Goal: Use online tool/utility: Utilize a website feature to perform a specific function

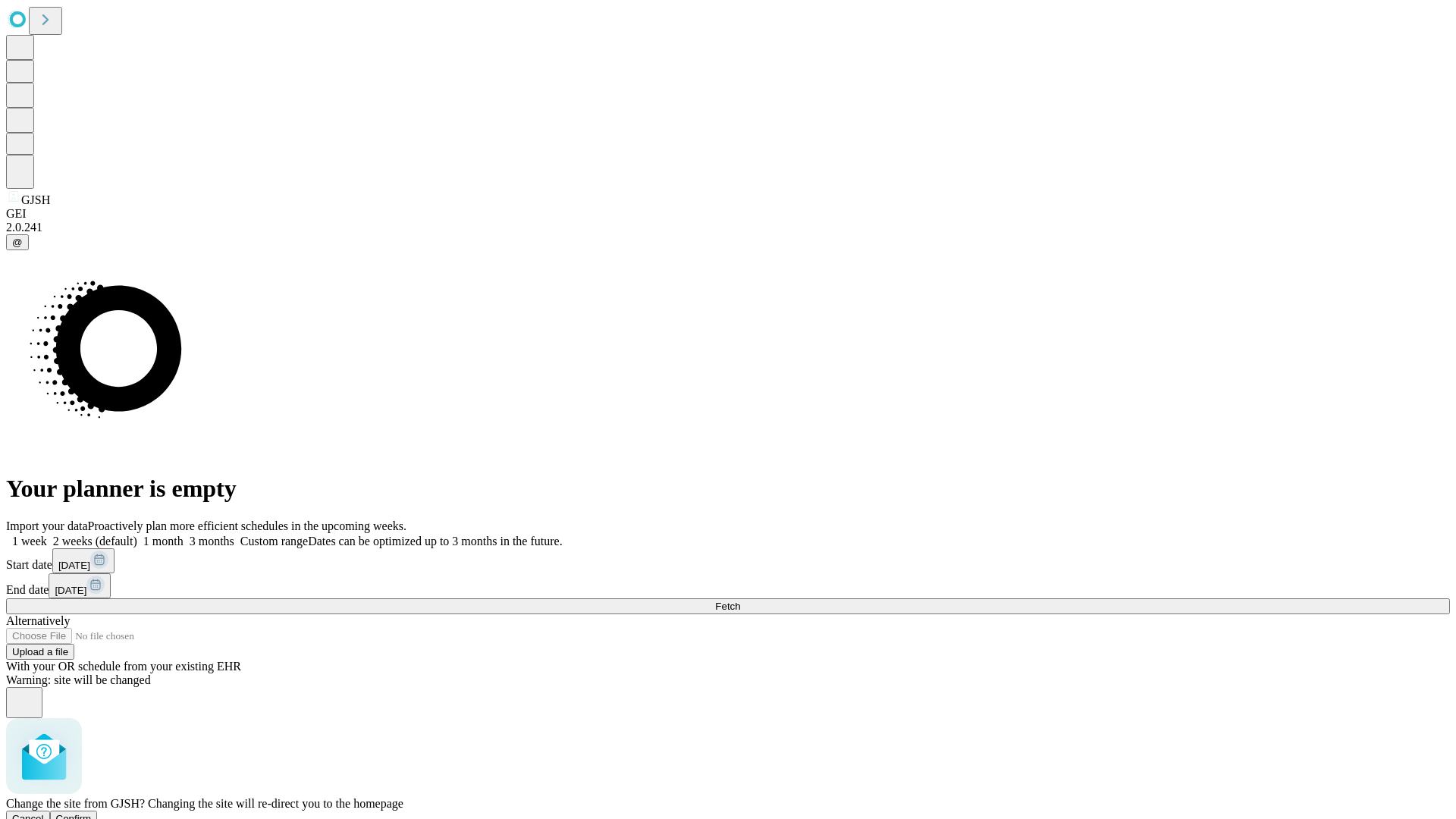
click at [92, 813] on span "Confirm" at bounding box center [74, 819] width 35 height 11
click at [137, 535] on label "2 weeks (default)" at bounding box center [92, 541] width 90 height 13
click at [740, 601] on span "Fetch" at bounding box center [728, 606] width 25 height 11
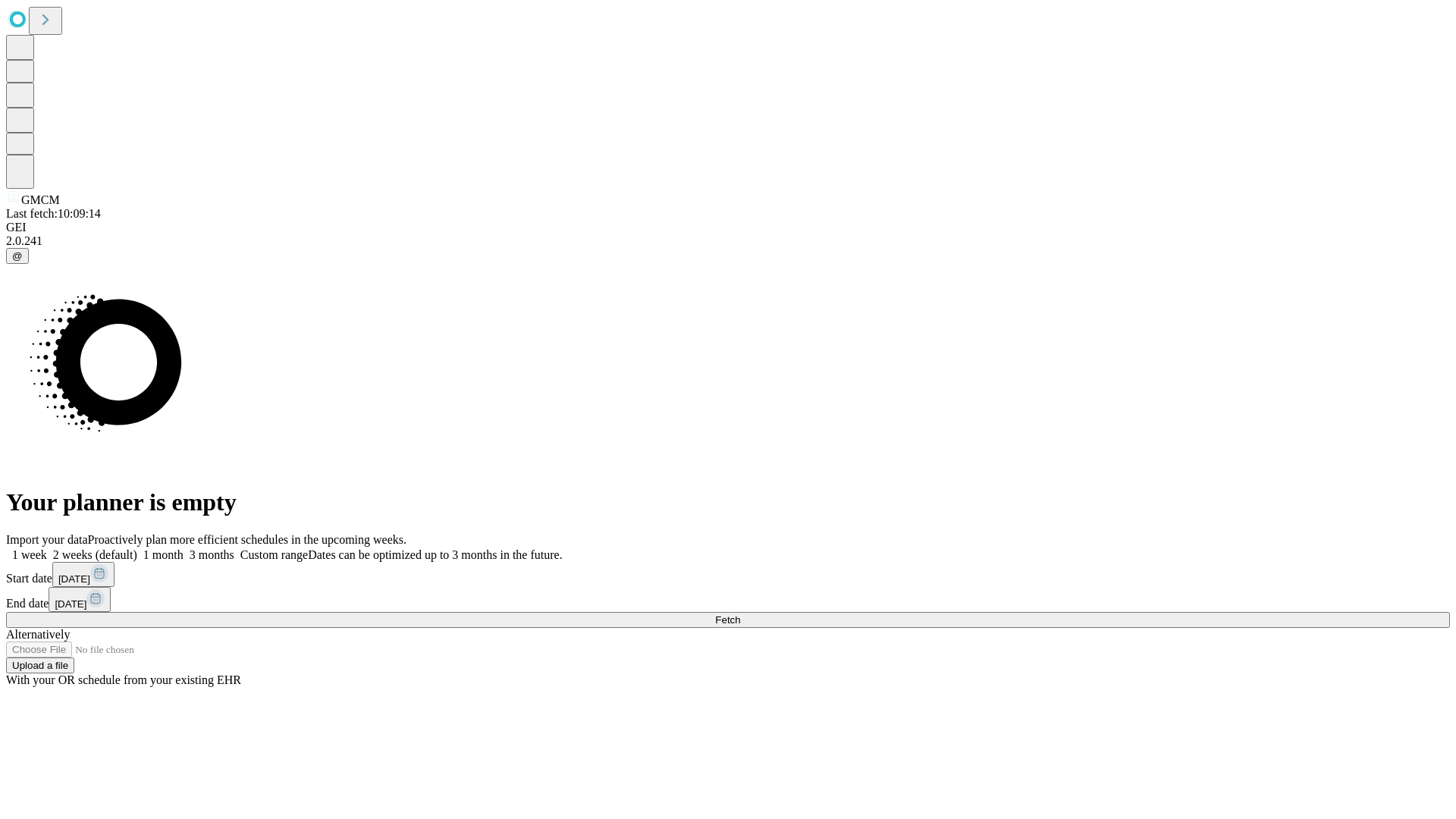
click at [137, 548] on label "2 weeks (default)" at bounding box center [92, 555] width 90 height 13
click at [740, 614] on span "Fetch" at bounding box center [728, 620] width 25 height 11
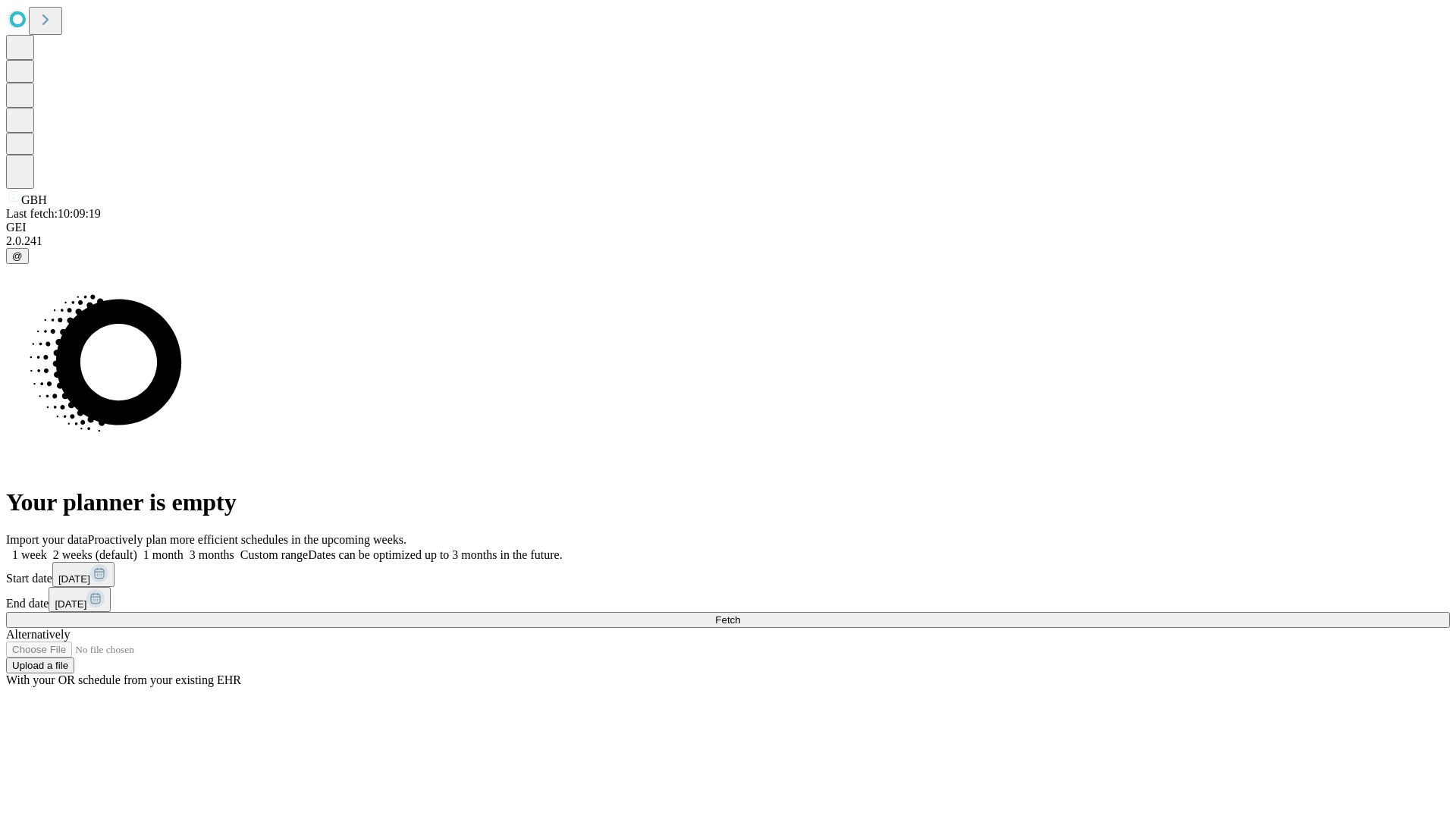
click at [137, 548] on label "2 weeks (default)" at bounding box center [92, 555] width 90 height 13
click at [740, 614] on span "Fetch" at bounding box center [728, 620] width 25 height 11
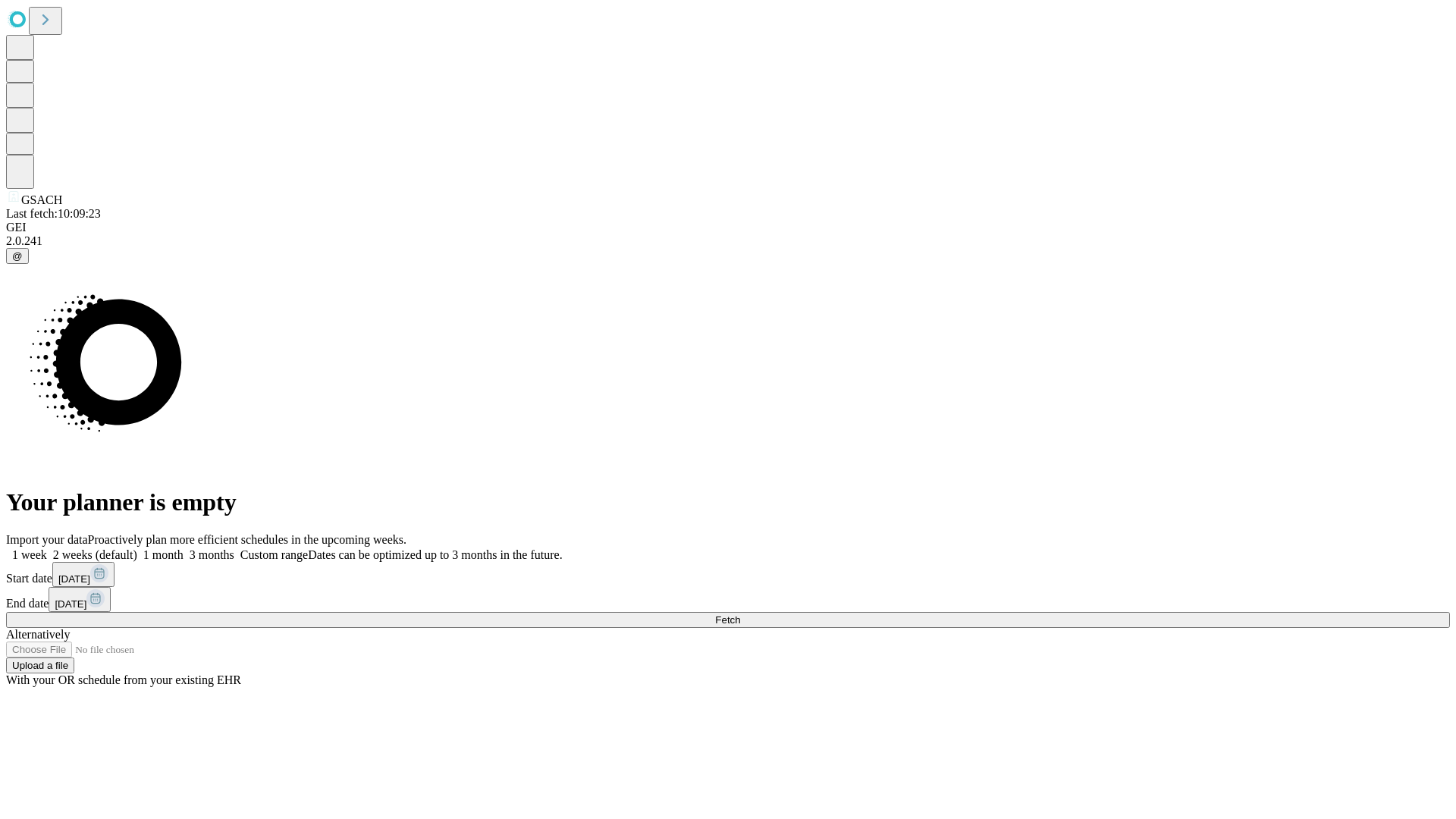
click at [137, 548] on label "2 weeks (default)" at bounding box center [92, 555] width 90 height 13
click at [740, 614] on span "Fetch" at bounding box center [728, 620] width 25 height 11
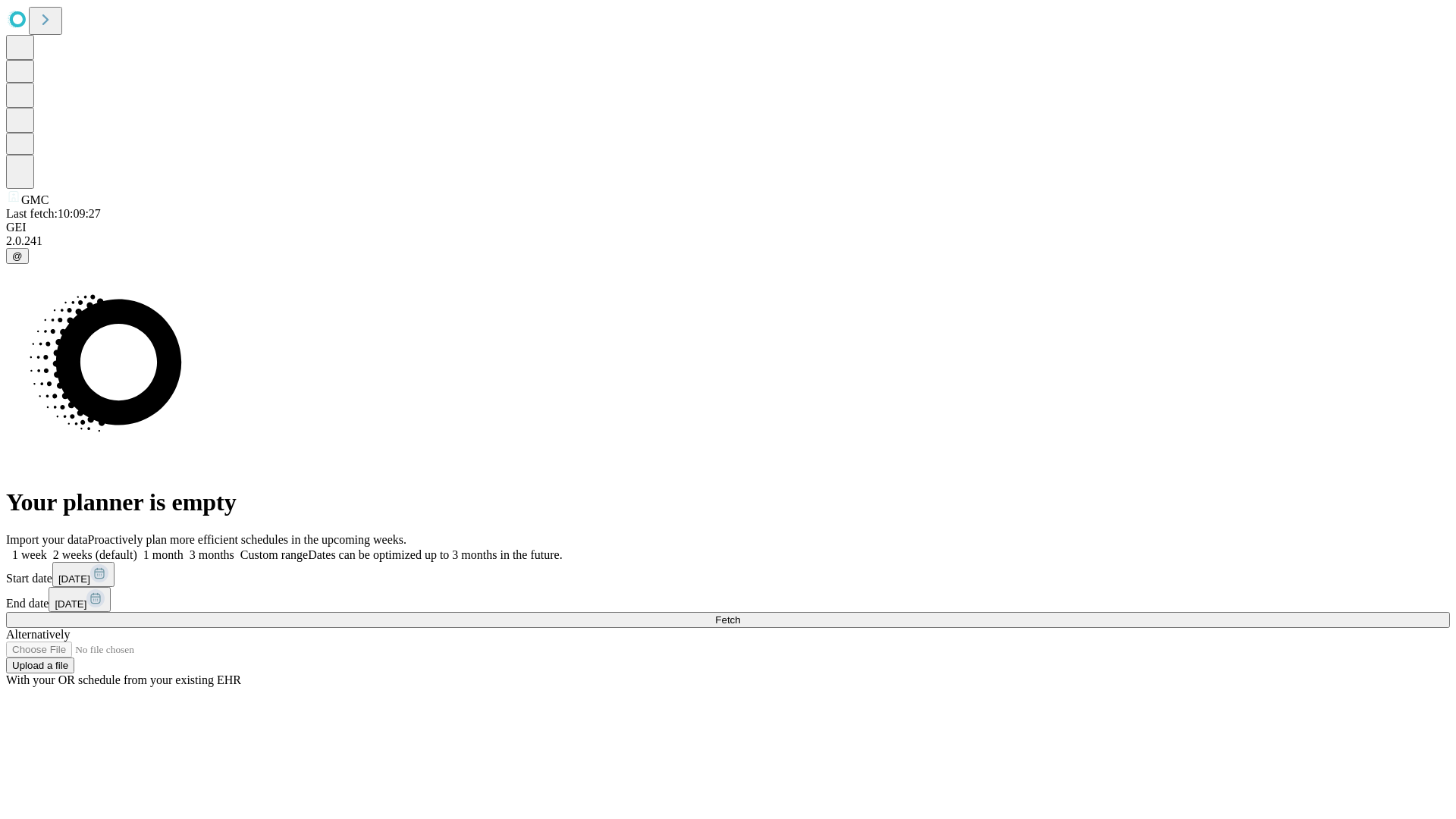
click at [740, 614] on span "Fetch" at bounding box center [728, 620] width 25 height 11
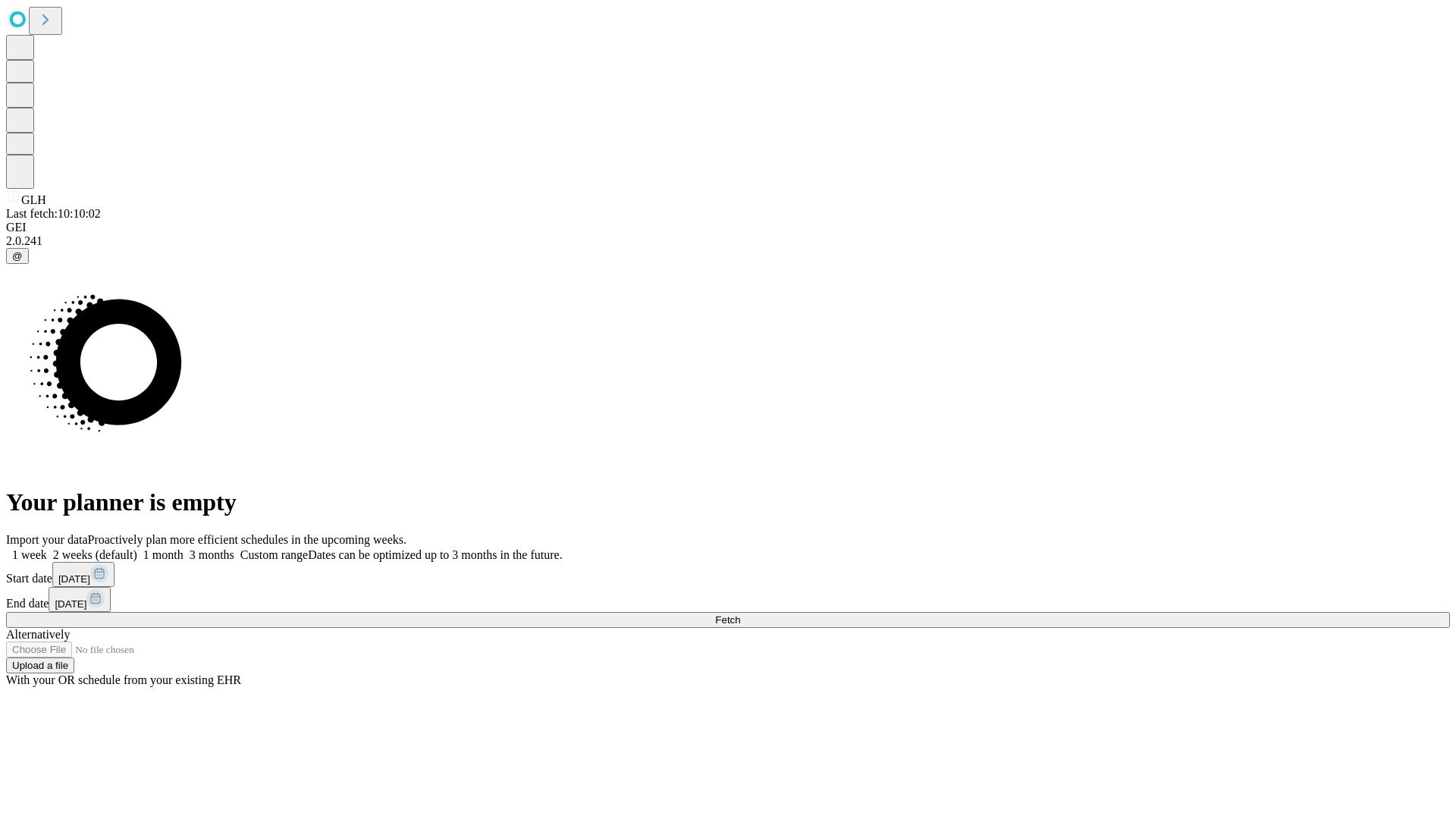
click at [137, 548] on label "2 weeks (default)" at bounding box center [92, 555] width 90 height 13
click at [740, 614] on span "Fetch" at bounding box center [728, 620] width 25 height 11
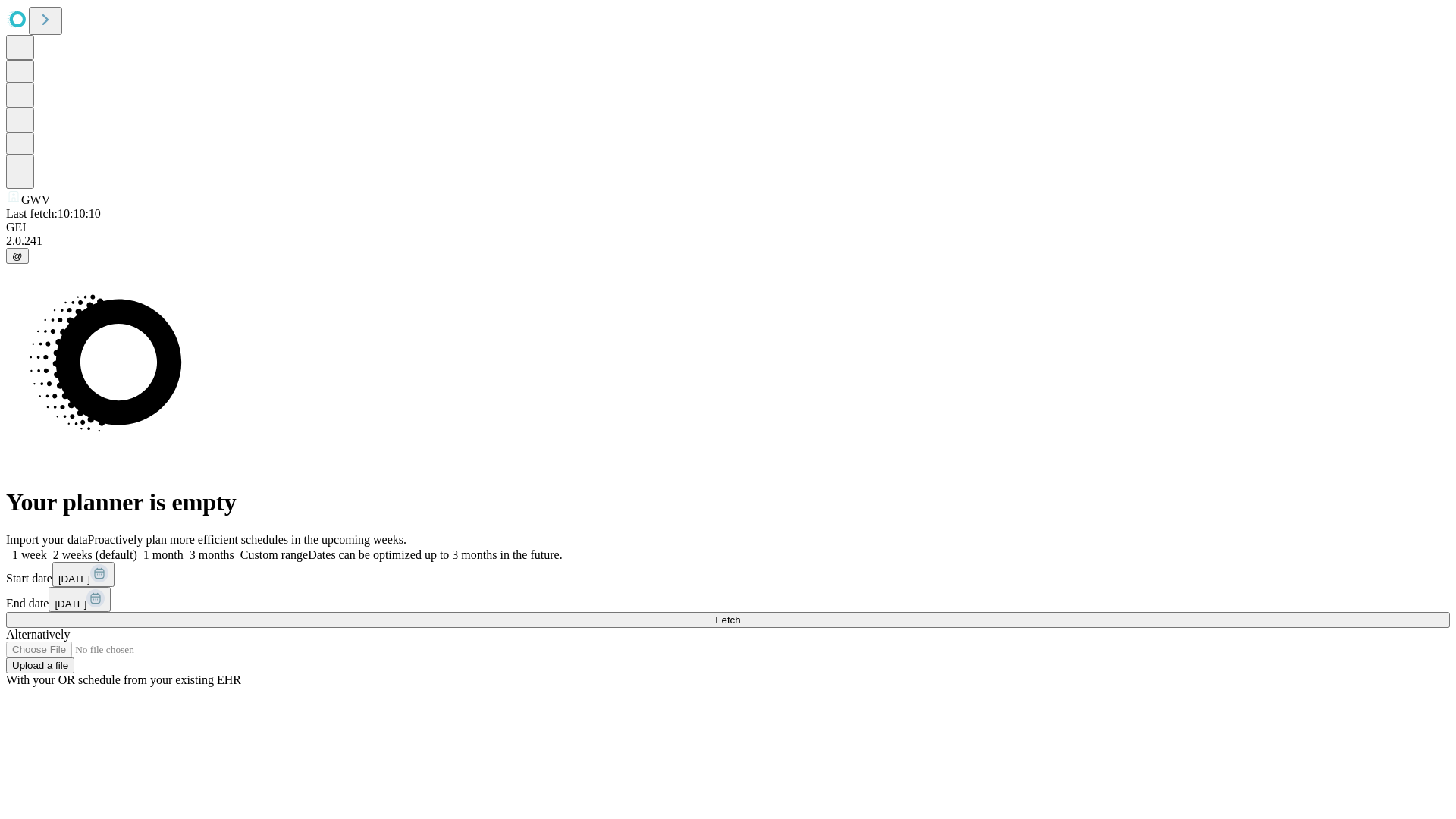
click at [137, 548] on label "2 weeks (default)" at bounding box center [92, 555] width 90 height 13
click at [740, 614] on span "Fetch" at bounding box center [728, 620] width 25 height 11
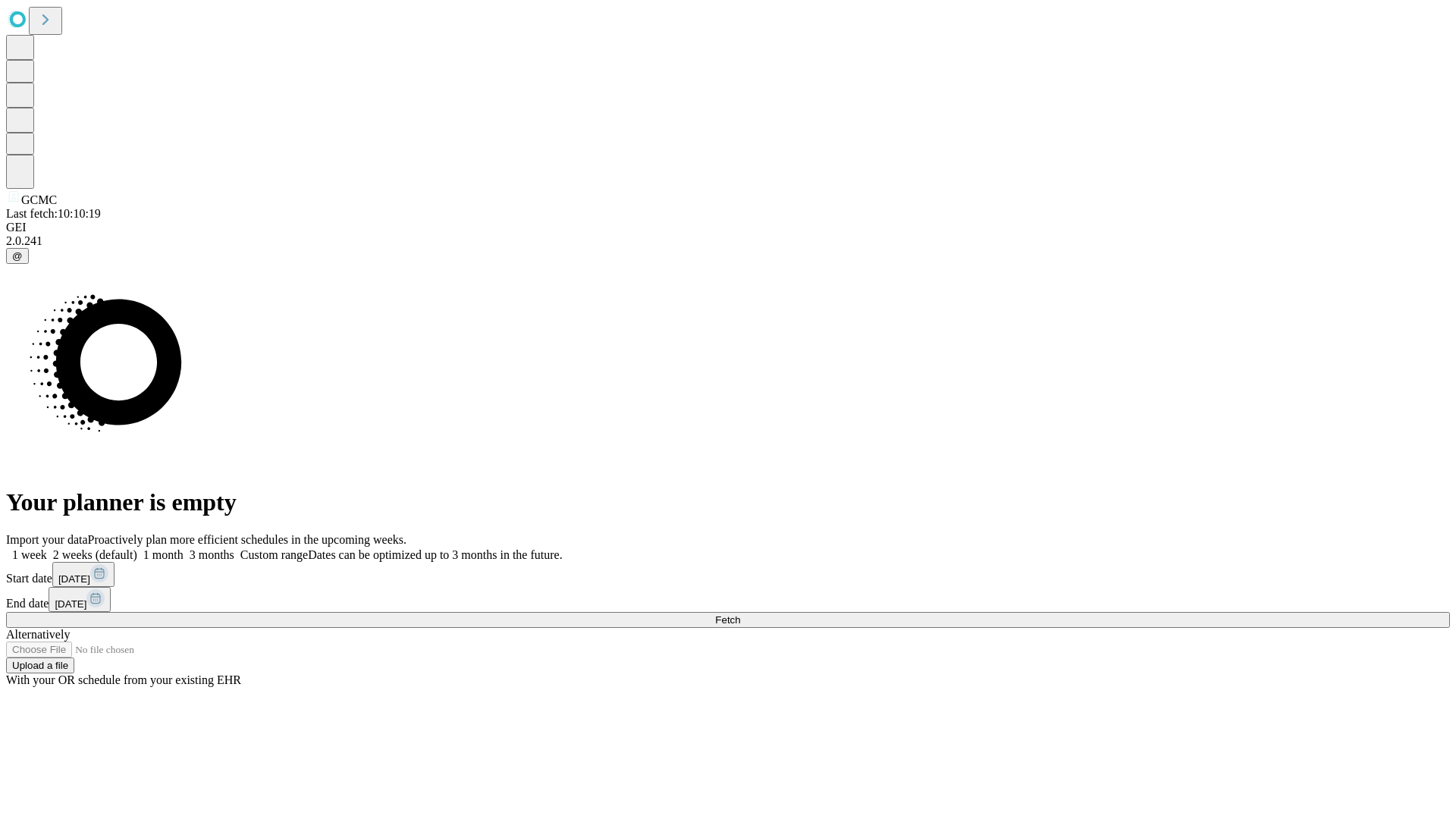
click at [137, 548] on label "2 weeks (default)" at bounding box center [92, 555] width 90 height 13
click at [740, 614] on span "Fetch" at bounding box center [728, 620] width 25 height 11
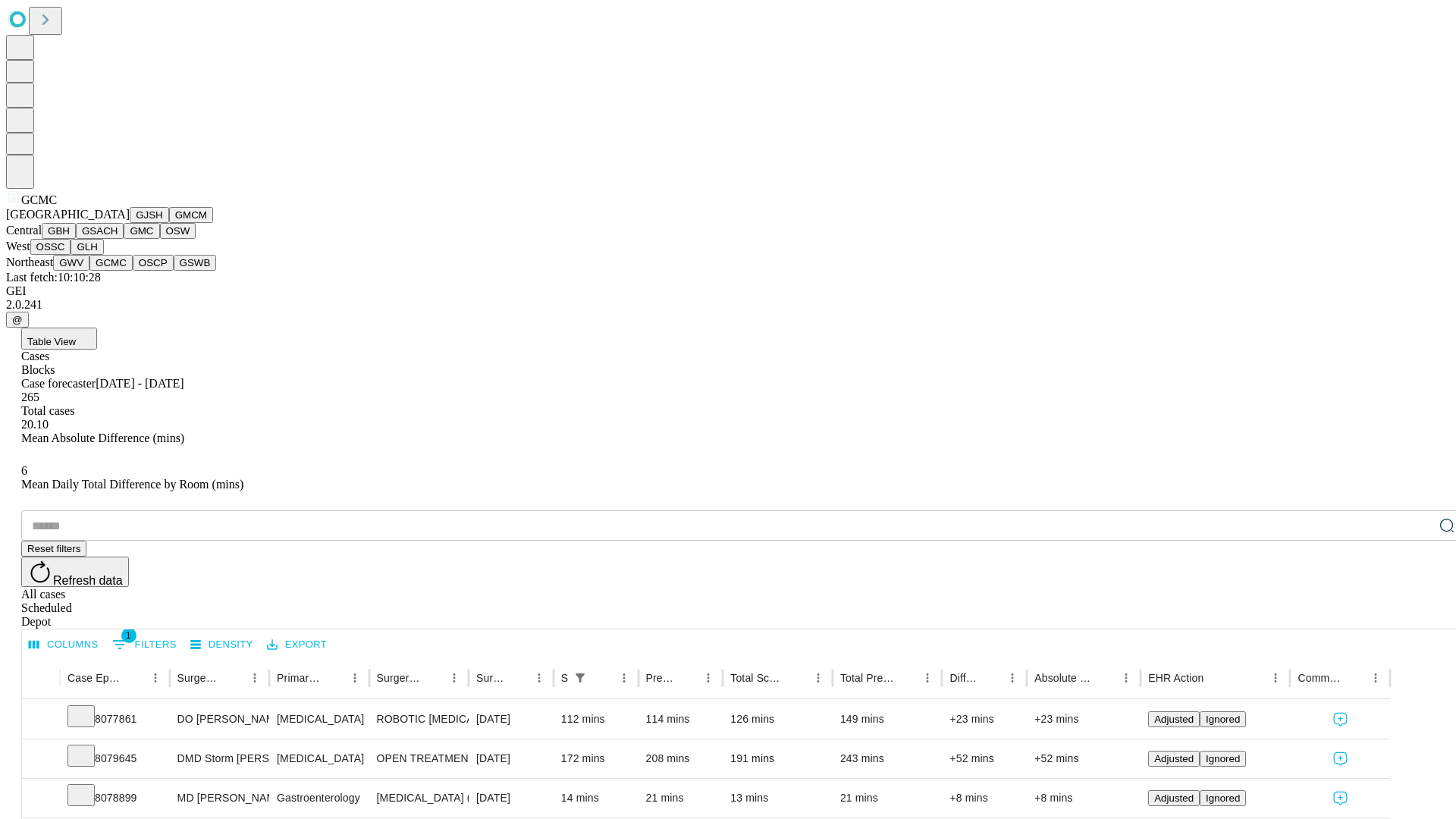
click at [133, 271] on button "OSCP" at bounding box center [153, 263] width 41 height 16
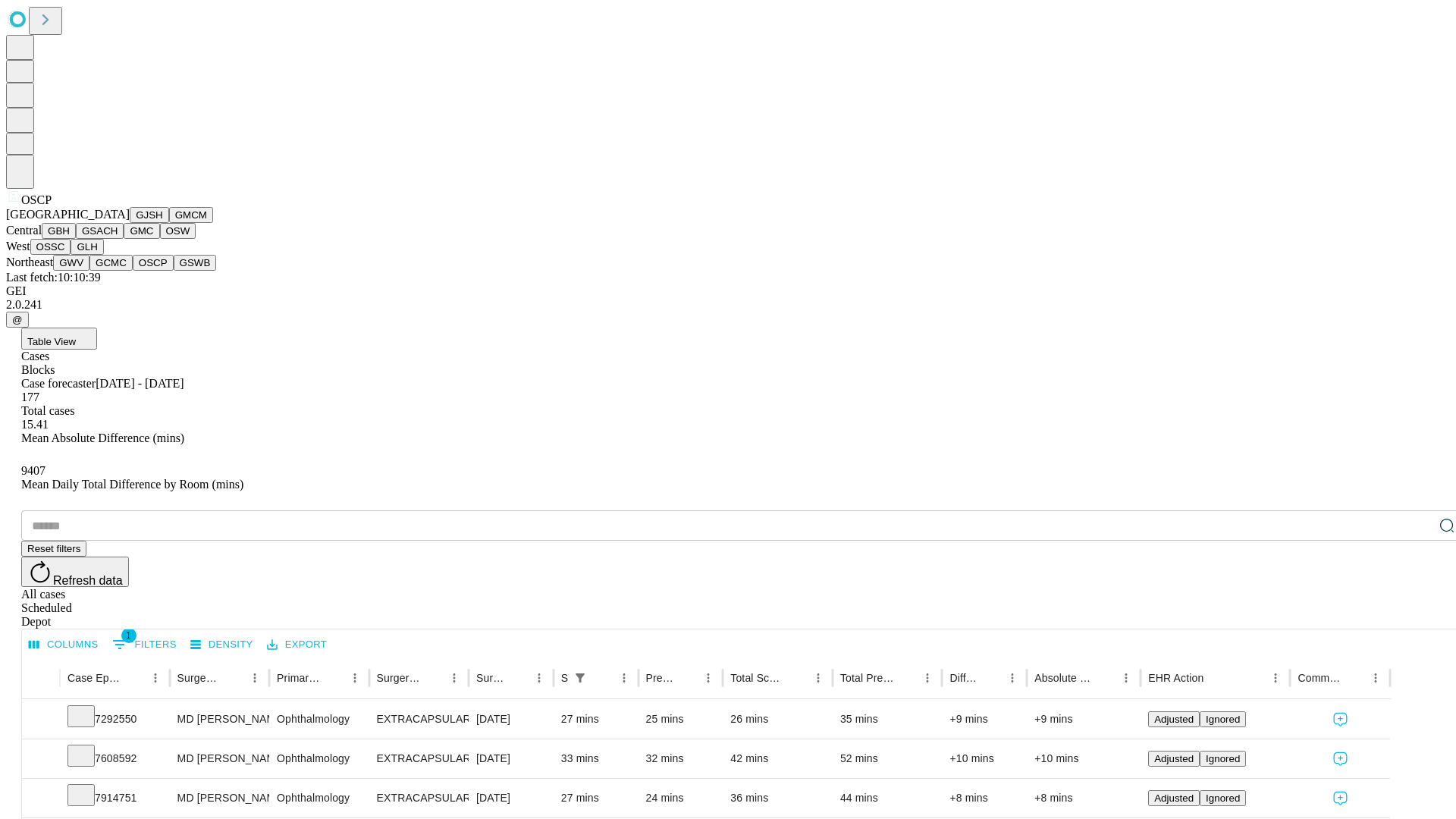
click at [173, 271] on button "GSWB" at bounding box center [195, 263] width 43 height 16
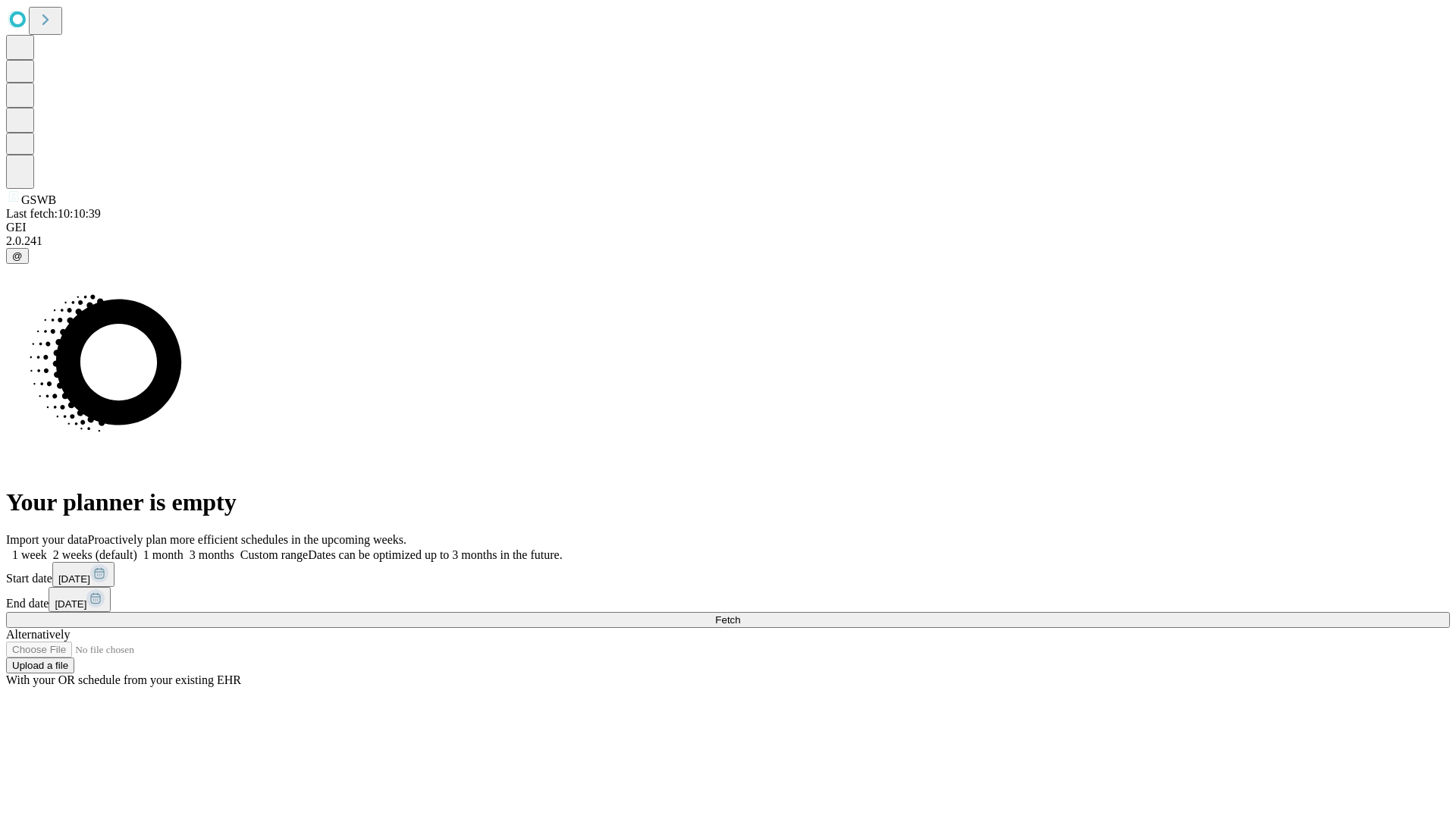
click at [137, 548] on label "2 weeks (default)" at bounding box center [92, 555] width 90 height 13
click at [740, 614] on span "Fetch" at bounding box center [728, 620] width 25 height 11
